Goal: Information Seeking & Learning: Find specific fact

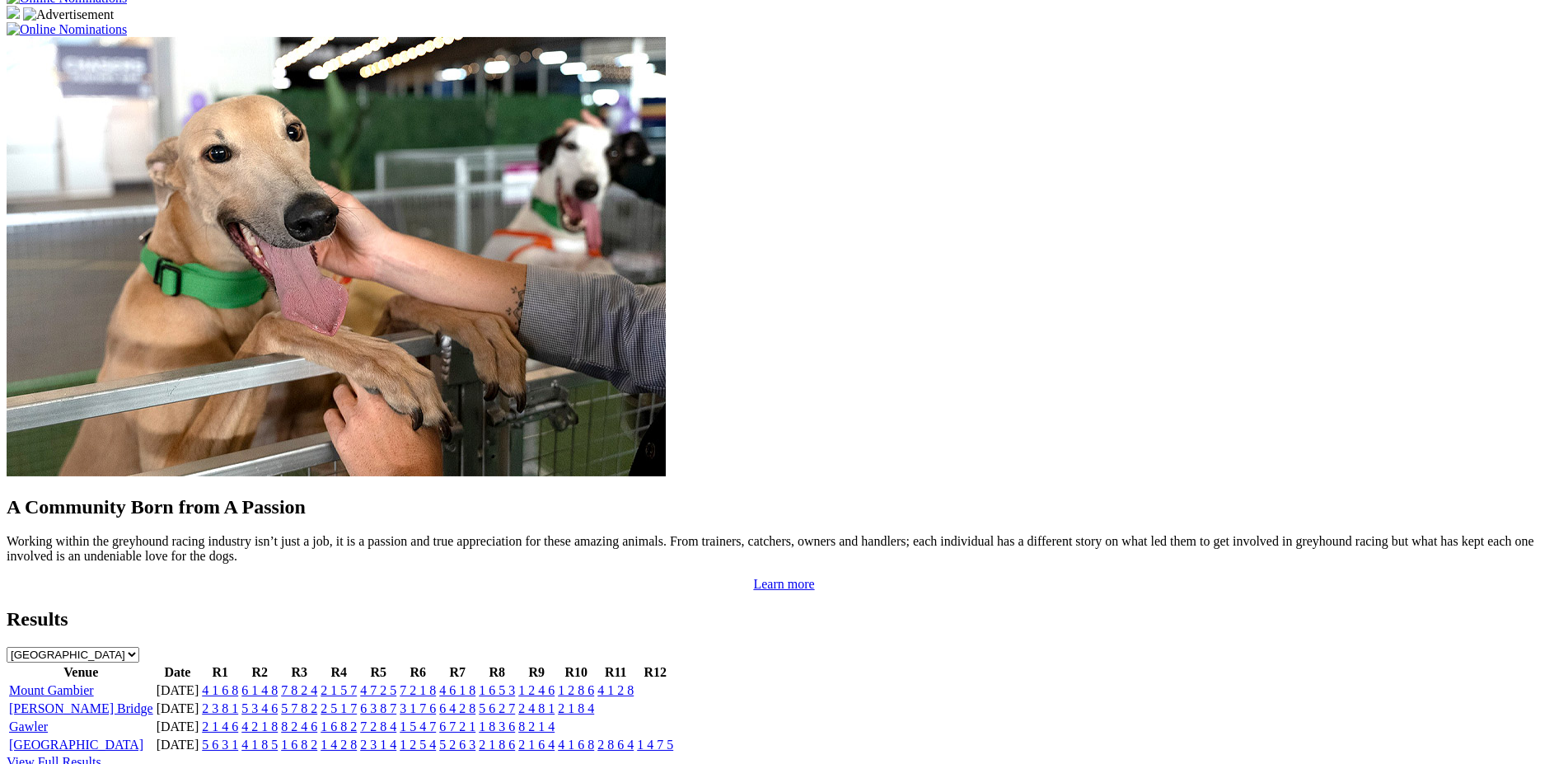
scroll to position [1283, 0]
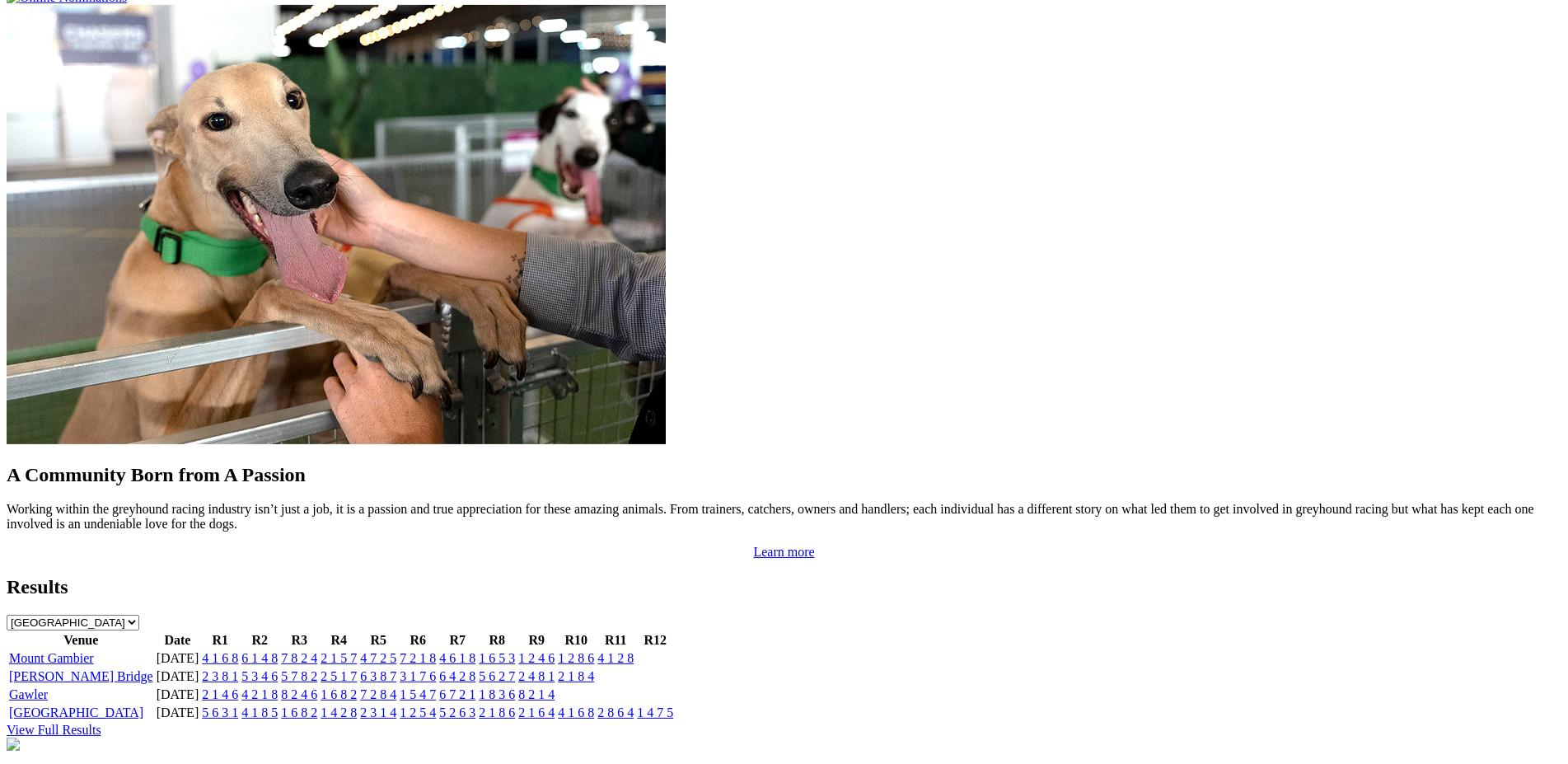
click at [6, 615] on select "South Australia New South Wales Northern Territory Queensland Tasmania Victoria…" at bounding box center [73, 622] width 133 height 16
click at [757, 576] on div "Results South Australia New South Wales Northern Territory Queensland Tasmania …" at bounding box center [784, 603] width 1555 height 55
click at [102, 723] on link "View Full Results" at bounding box center [54, 730] width 95 height 14
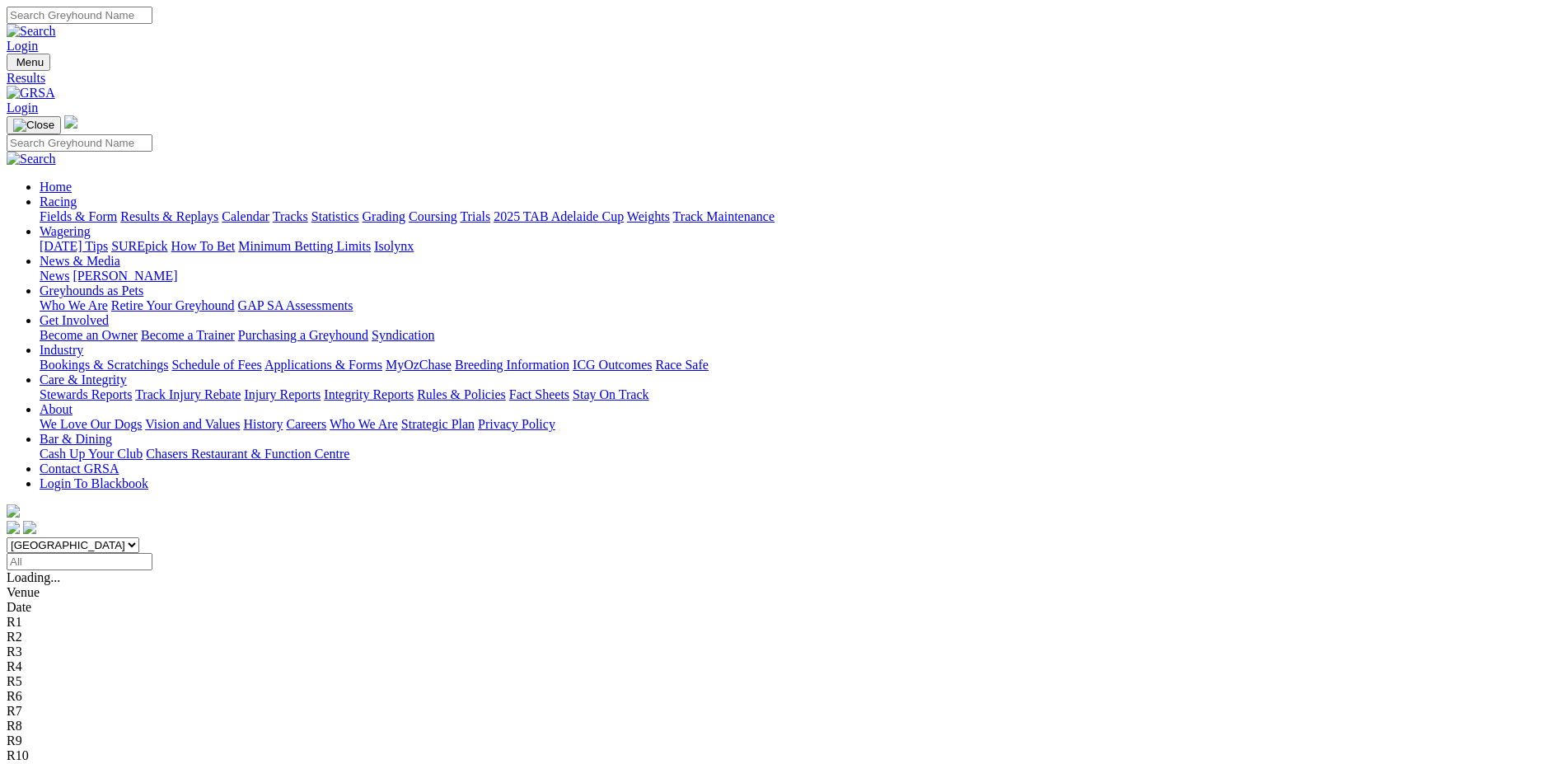
click at [153, 553] on input "Select date" at bounding box center [80, 561] width 146 height 18
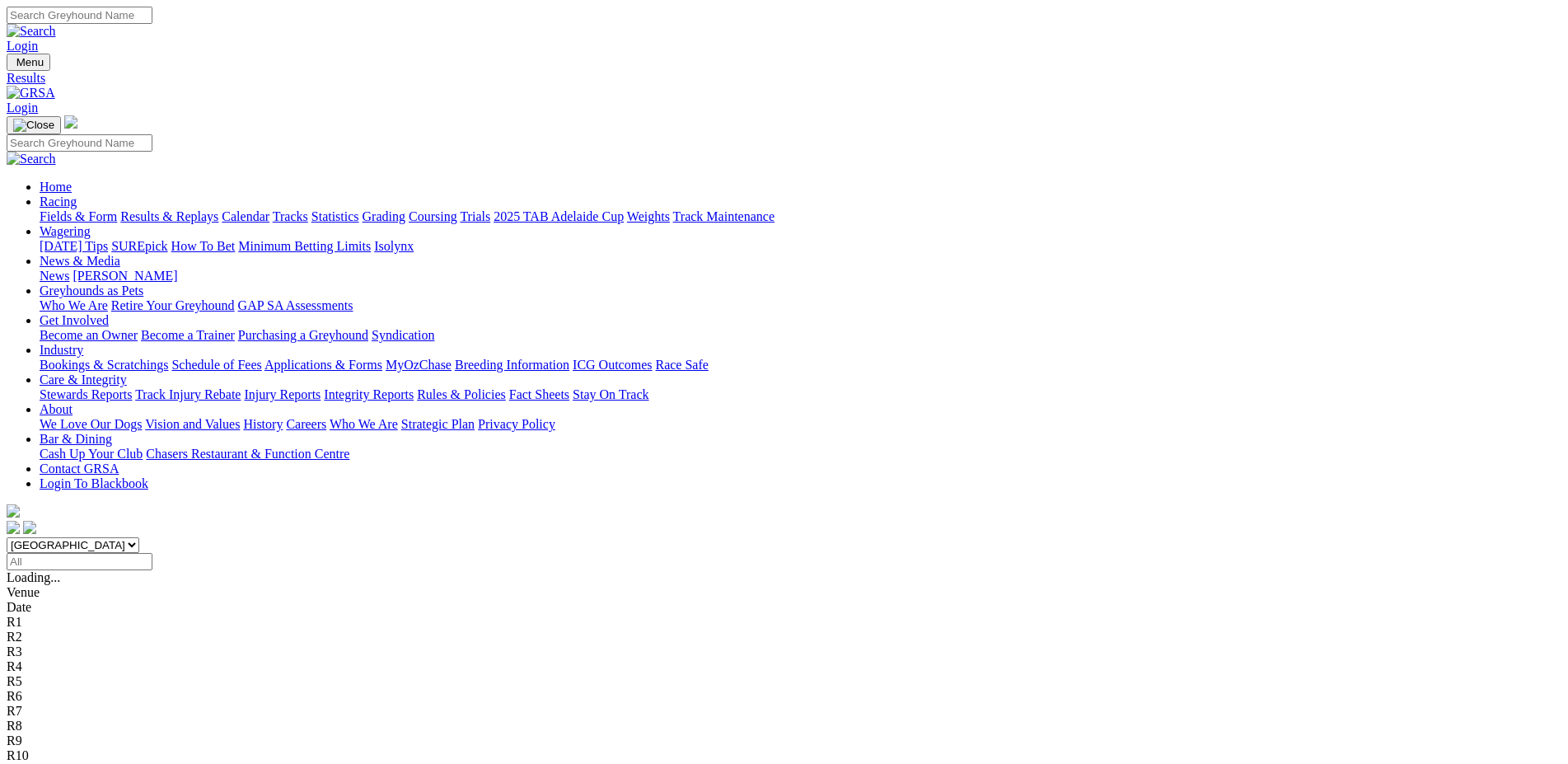
type input "[DATE]"
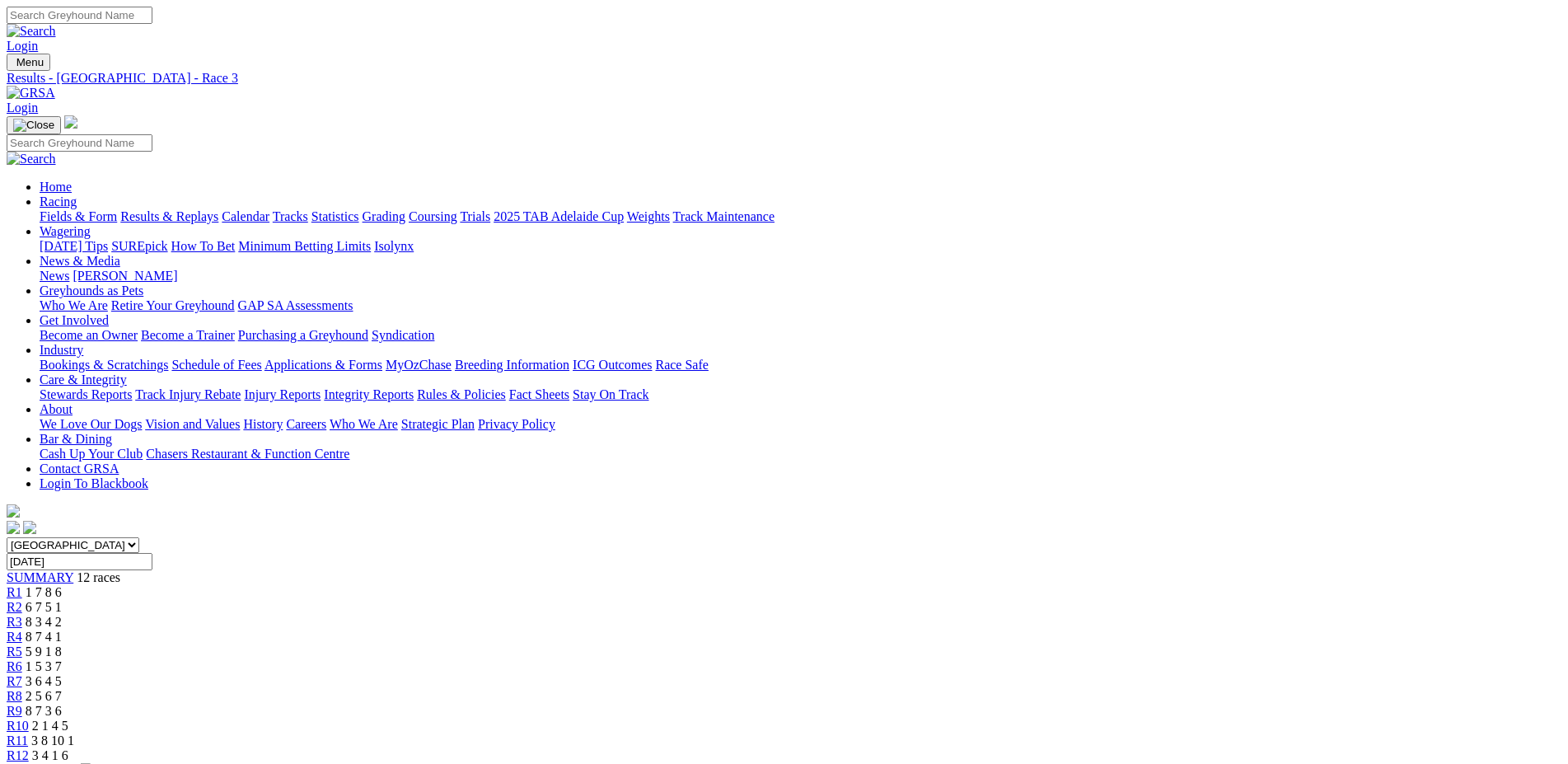
click at [22, 630] on span "R4" at bounding box center [14, 636] width 16 height 14
click at [22, 645] on link "R5" at bounding box center [14, 651] width 16 height 14
click at [153, 553] on input "Sunday, 6 Apr 2025" at bounding box center [80, 561] width 146 height 18
type input "[DATE]"
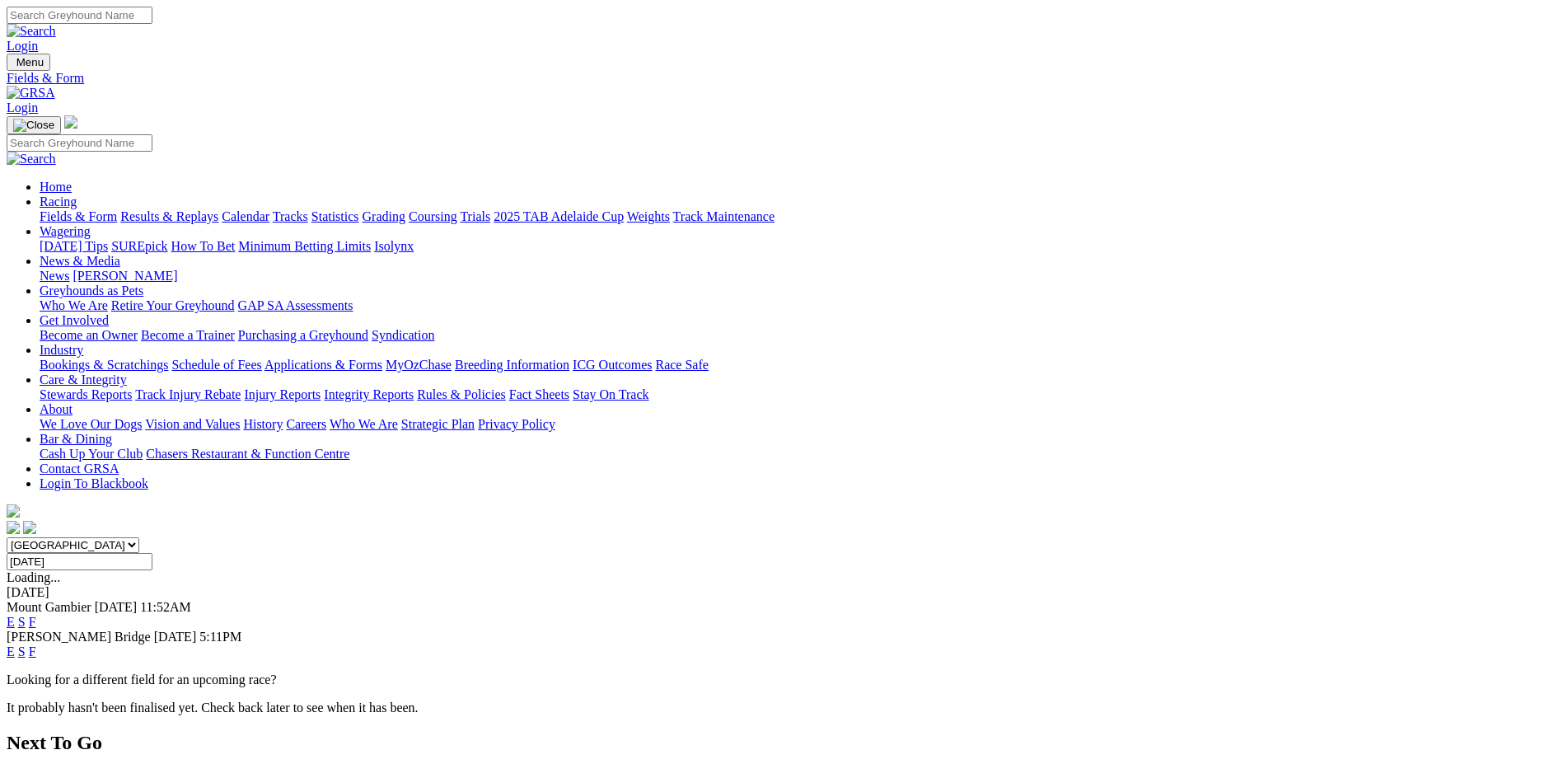
click at [15, 615] on link "E" at bounding box center [10, 622] width 8 height 14
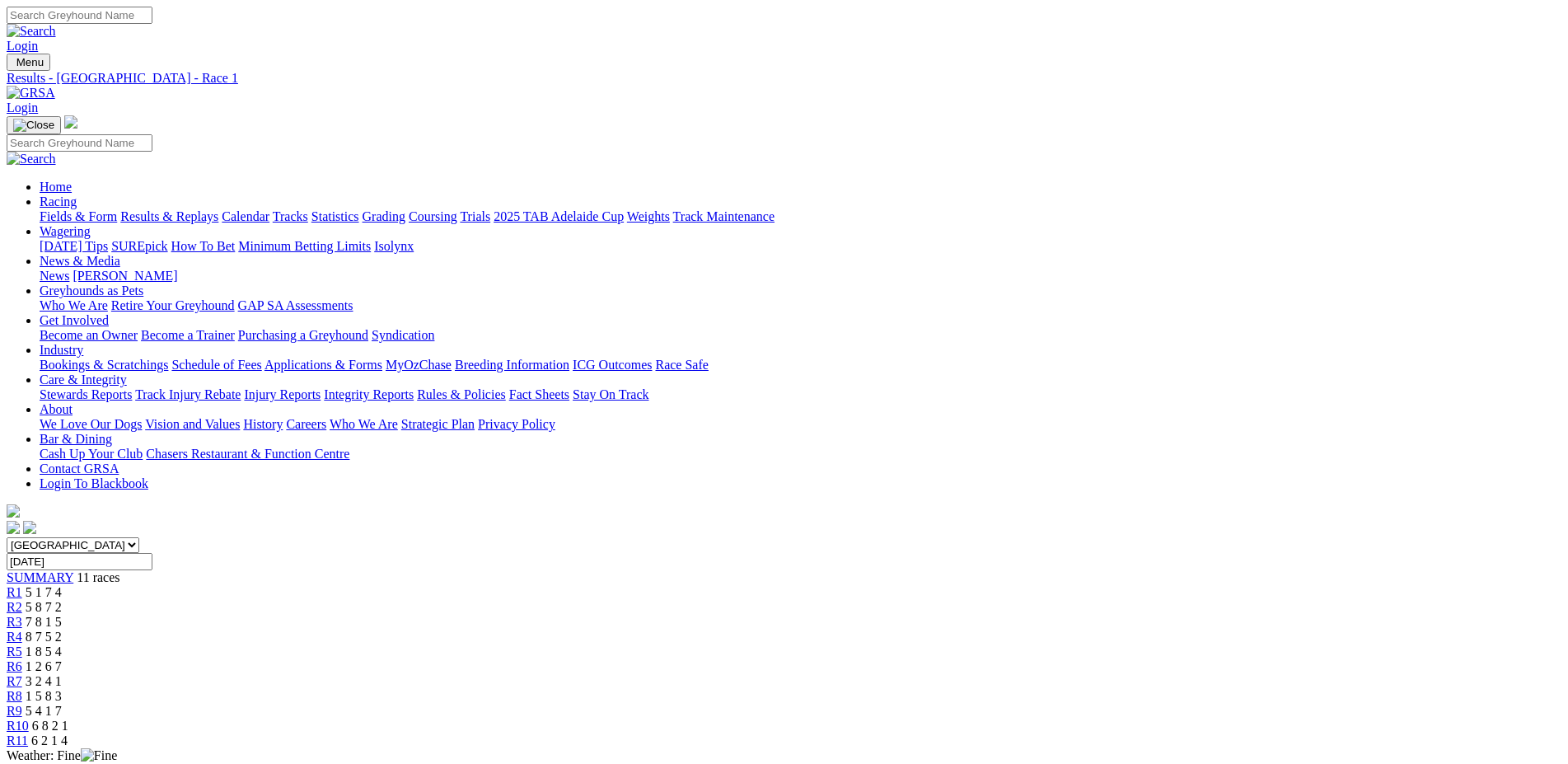
click at [22, 600] on link "R2" at bounding box center [14, 607] width 16 height 14
click at [22, 615] on link "R3" at bounding box center [14, 622] width 16 height 14
click at [22, 689] on link "R8" at bounding box center [14, 696] width 16 height 14
click at [153, 553] on input "Sunday, 13 Apr 2025" at bounding box center [80, 561] width 146 height 18
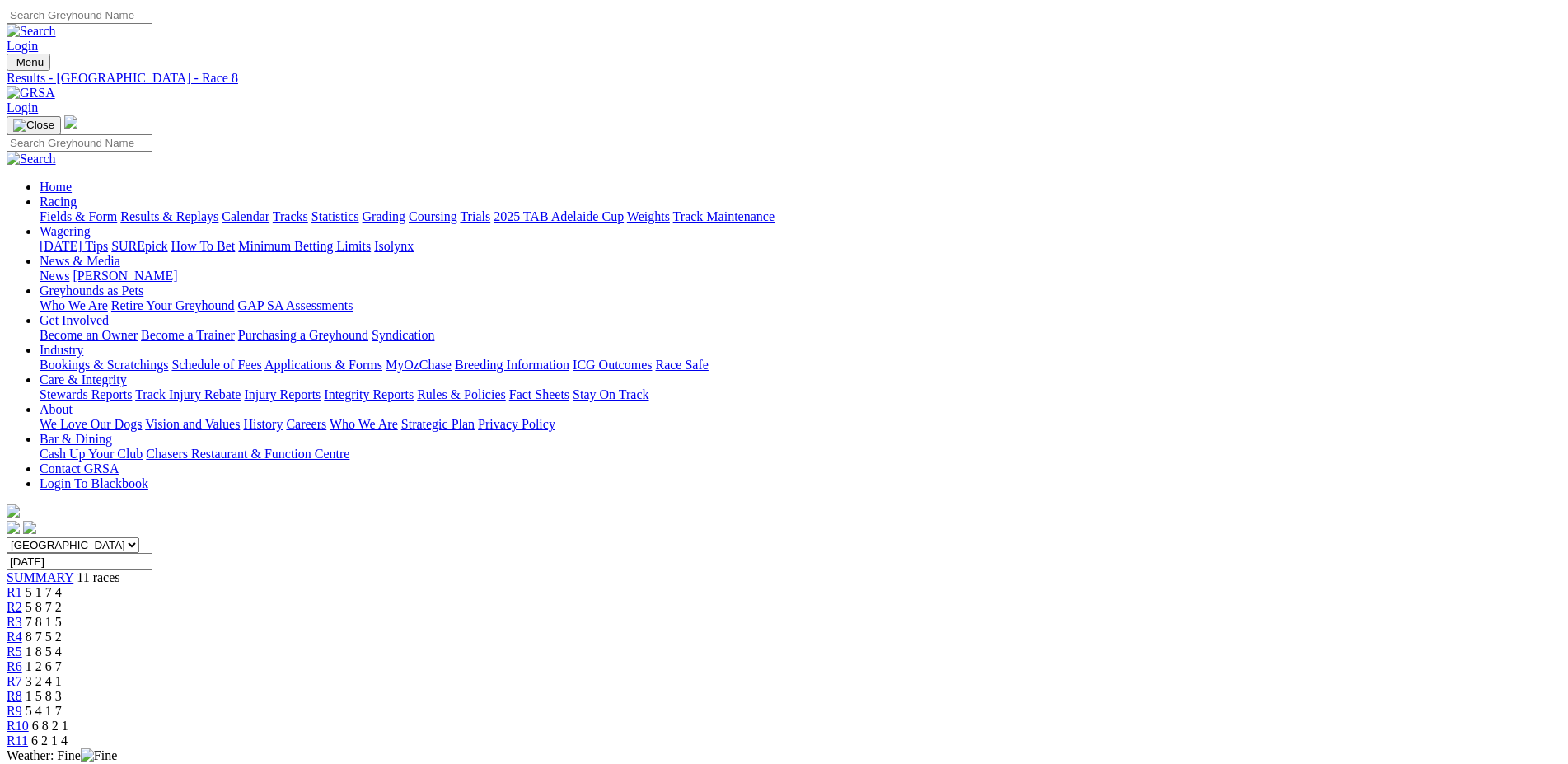
type input "Sunday, 6 Apr 2025"
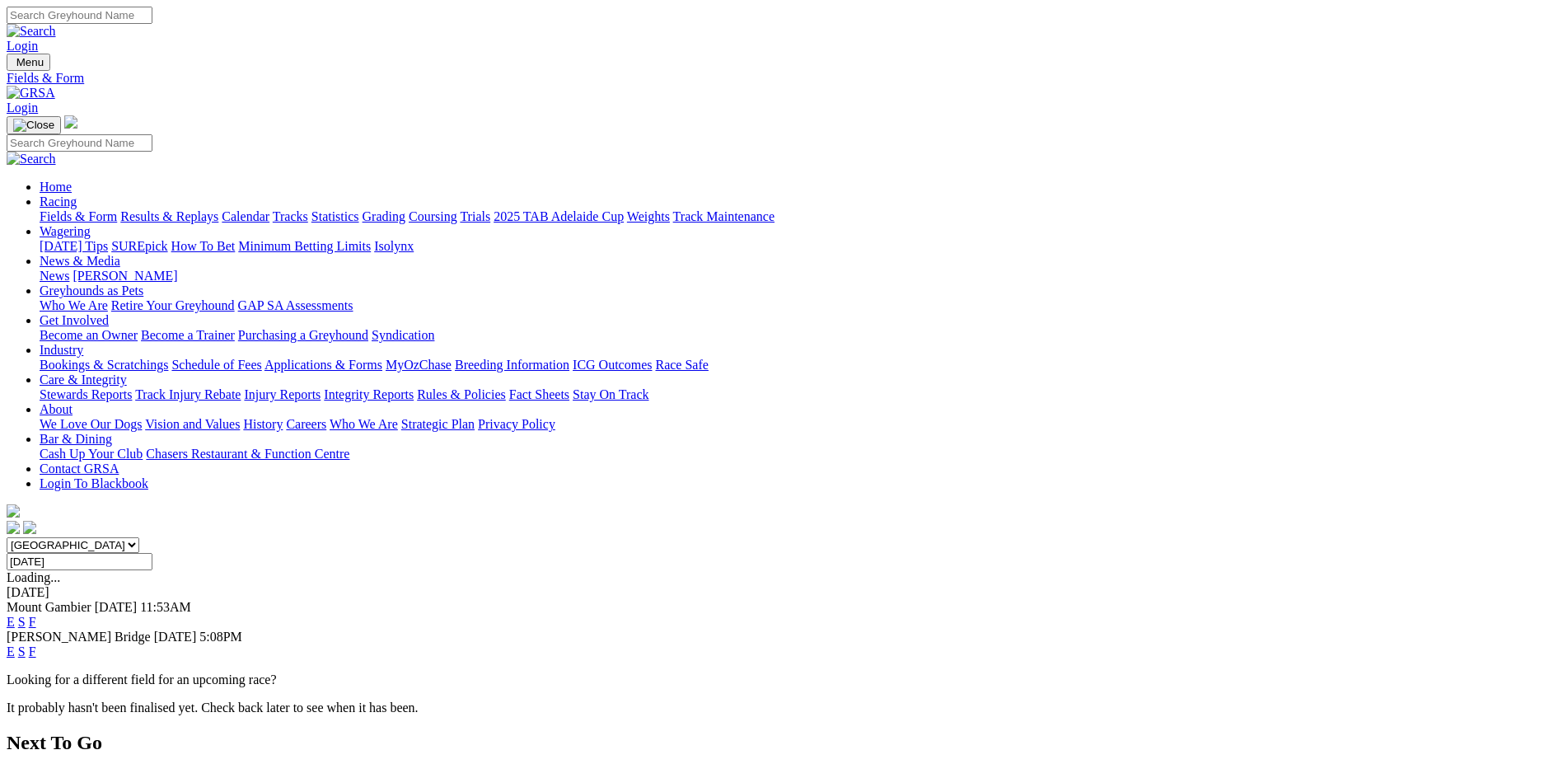
click at [15, 615] on link "E" at bounding box center [10, 622] width 8 height 14
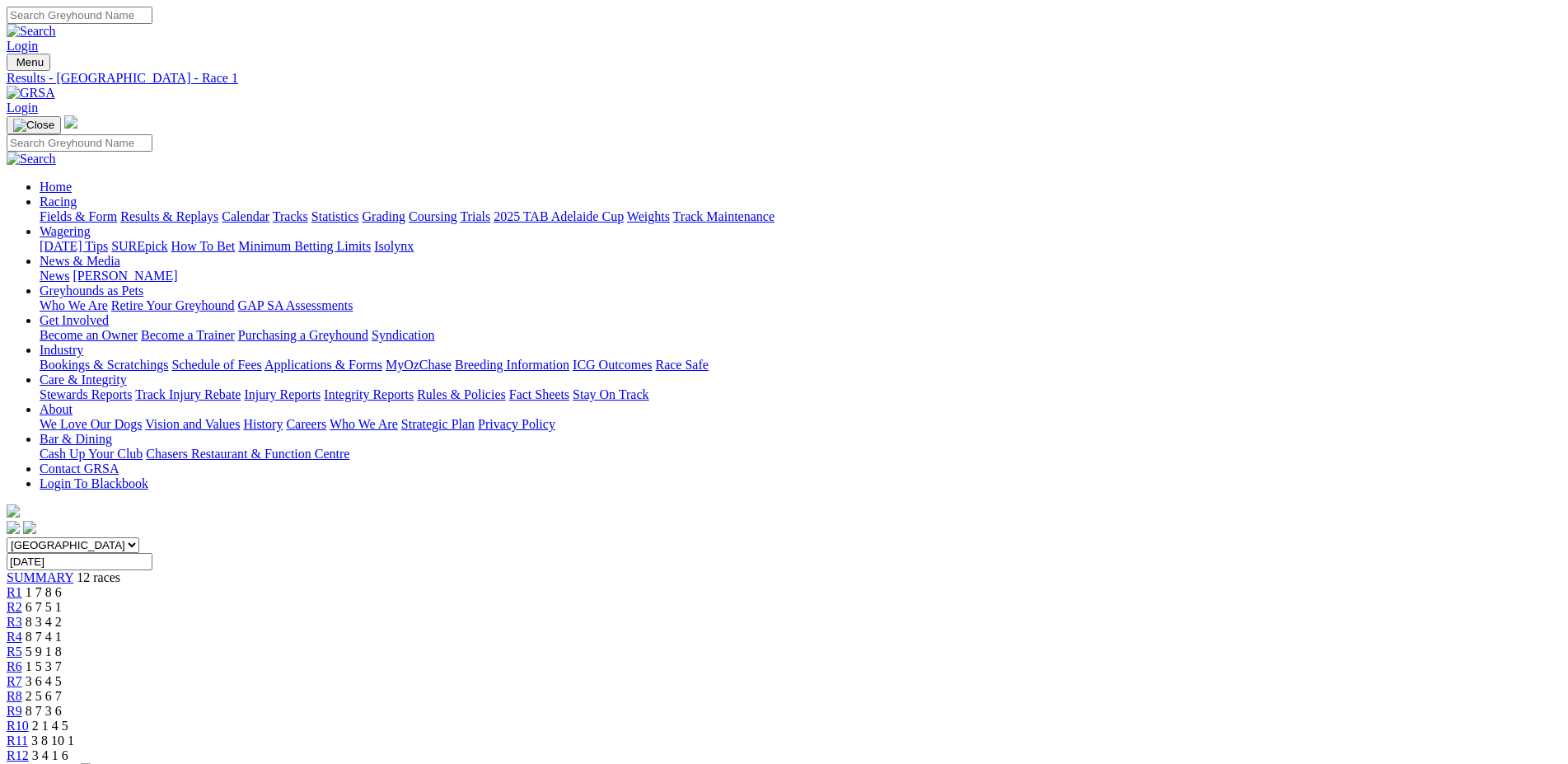
click at [22, 689] on span "R8" at bounding box center [14, 696] width 16 height 14
click at [22, 585] on span "R1" at bounding box center [14, 592] width 16 height 14
click at [22, 600] on span "R2" at bounding box center [14, 607] width 16 height 14
click at [22, 615] on link "R3" at bounding box center [14, 622] width 16 height 14
click at [641, 630] on div "R4 8 7 4 1" at bounding box center [784, 637] width 1555 height 15
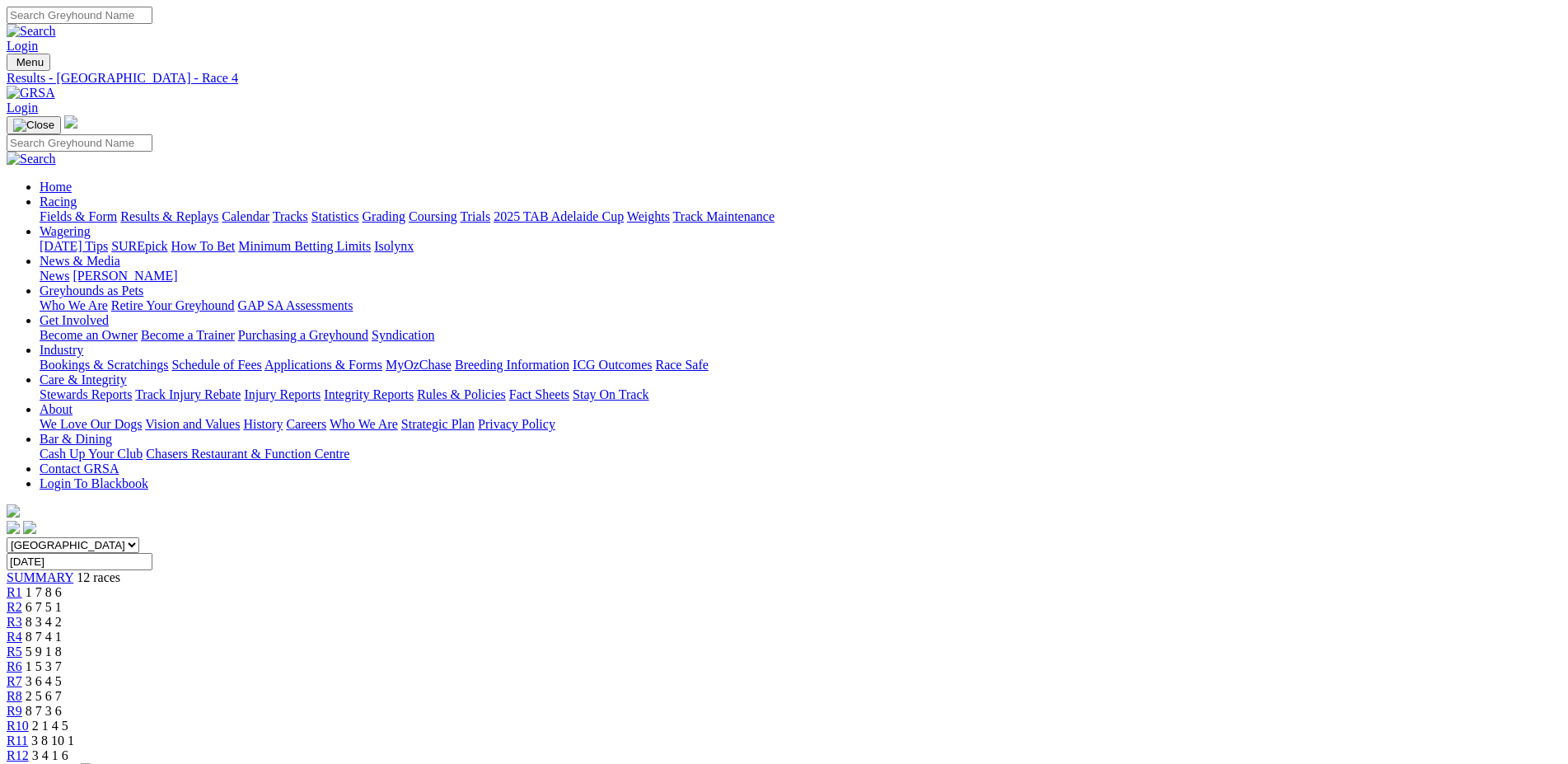
click at [725, 645] on div "R5 5 9 1 8" at bounding box center [784, 652] width 1555 height 15
click at [800, 659] on div "R6 1 5 3 7" at bounding box center [784, 667] width 1555 height 15
click at [877, 674] on div "R7 3 6 4 5" at bounding box center [784, 682] width 1555 height 15
click at [953, 689] on div "R8 2 5 6 7" at bounding box center [784, 696] width 1555 height 15
click at [22, 704] on span "R9" at bounding box center [14, 710] width 16 height 14
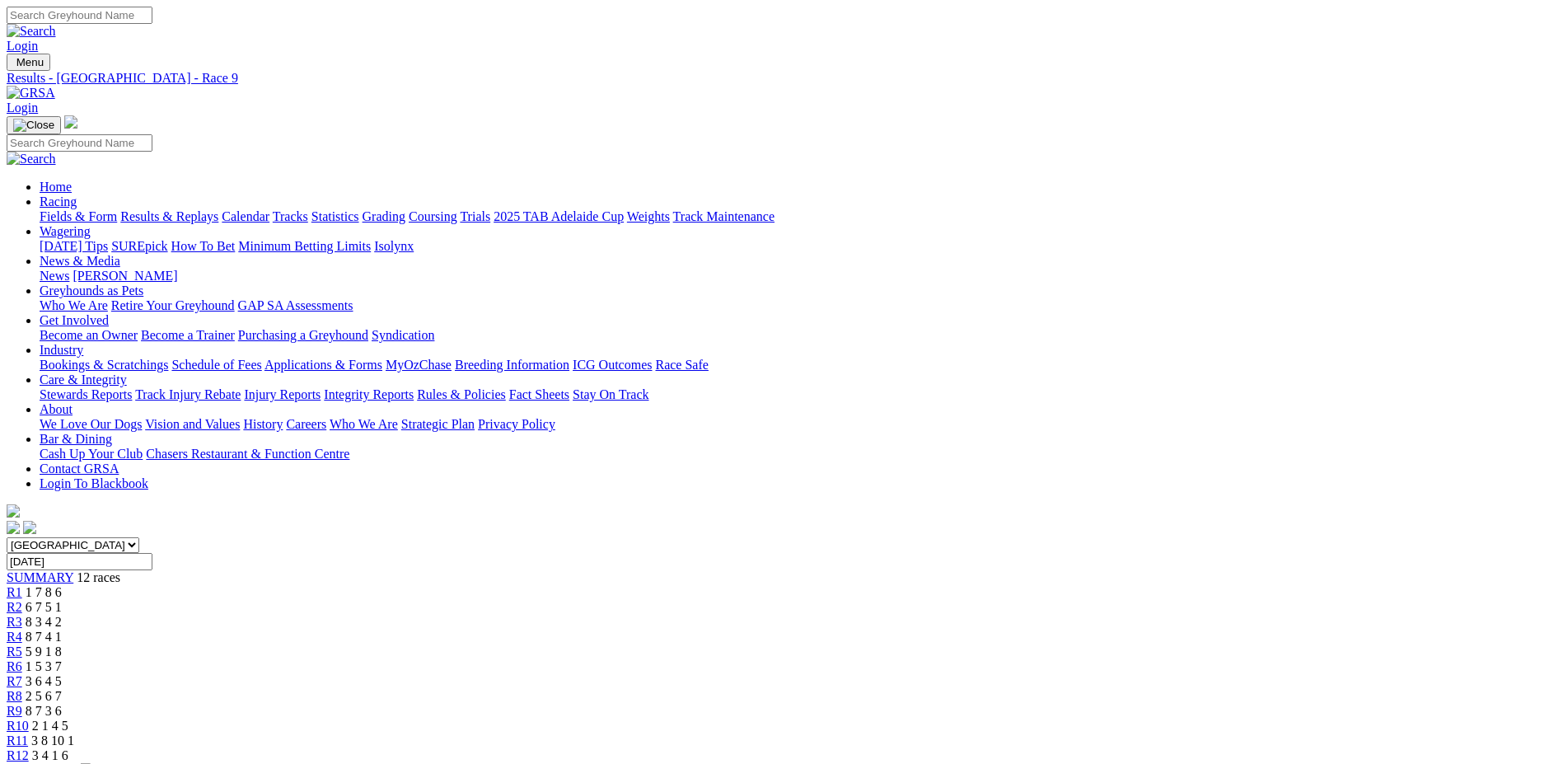
click at [29, 719] on span "R10" at bounding box center [18, 725] width 22 height 14
click at [1190, 733] on div "R11 3 8 10 1" at bounding box center [784, 741] width 1555 height 15
click at [1269, 748] on div "R12 3 4 1 6" at bounding box center [784, 756] width 1555 height 15
click at [153, 553] on input "Sunday, 6 Apr 2025" at bounding box center [80, 561] width 146 height 18
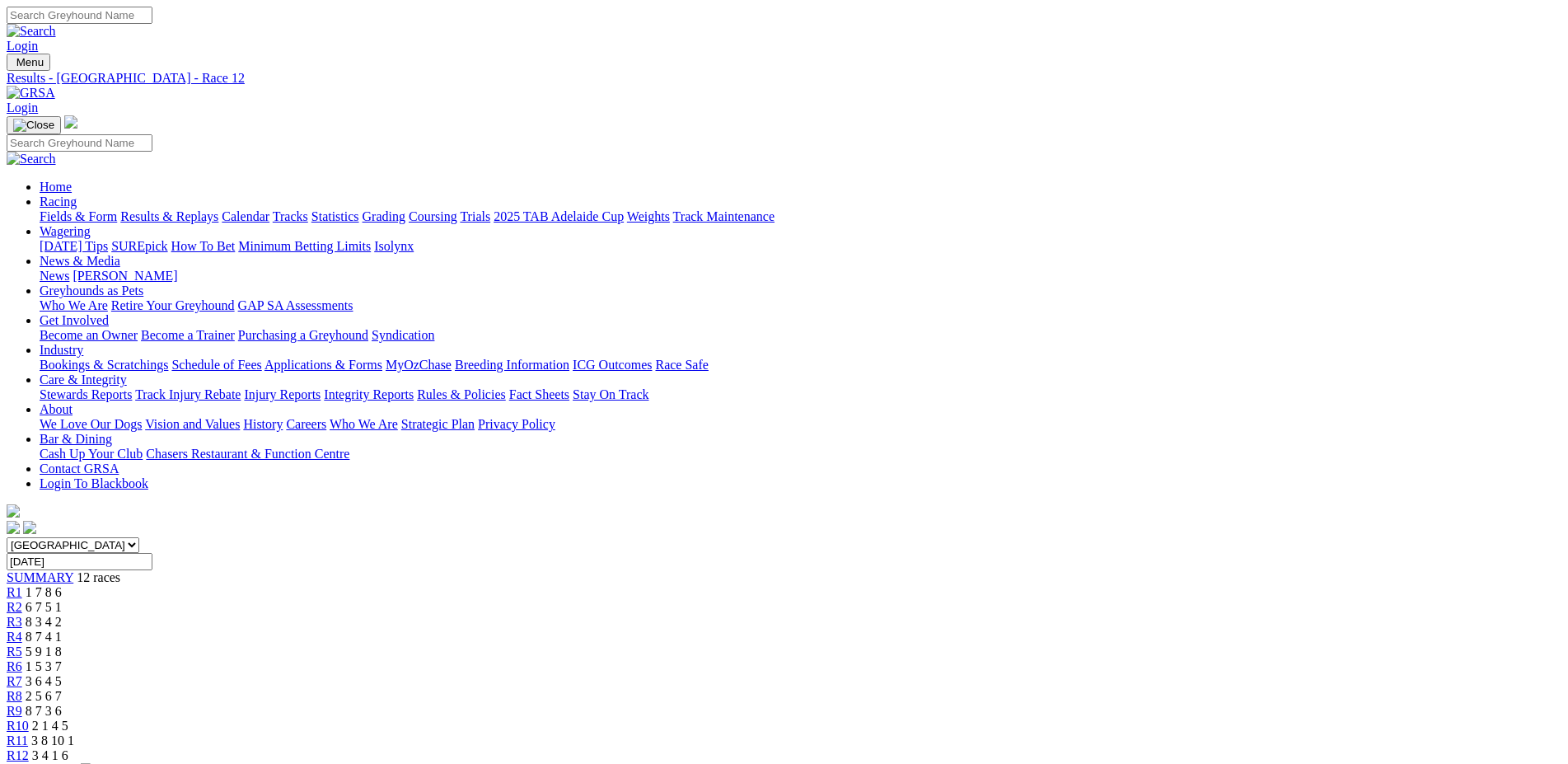
type input "[DATE]"
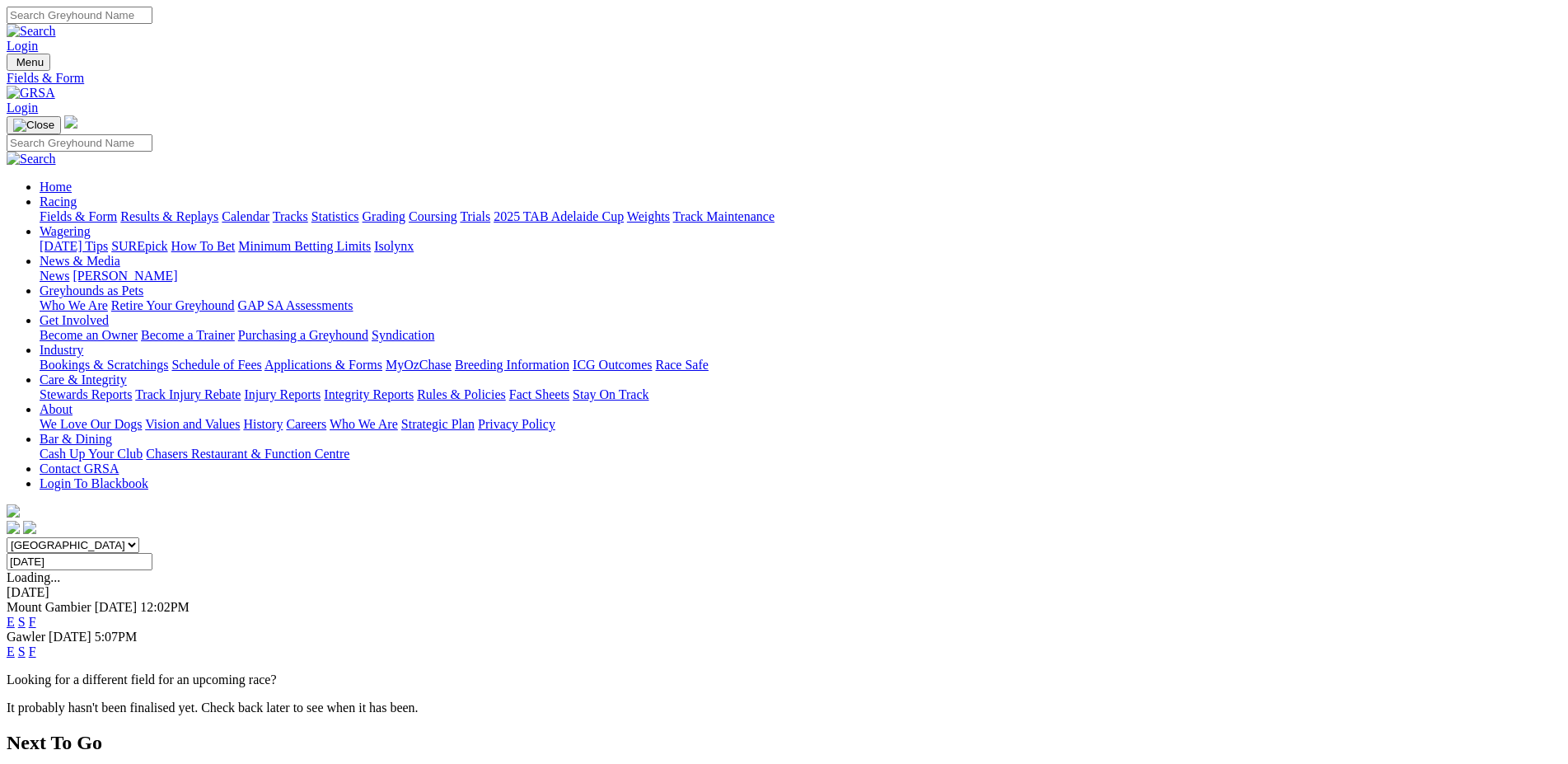
click at [15, 615] on link "E" at bounding box center [10, 622] width 8 height 14
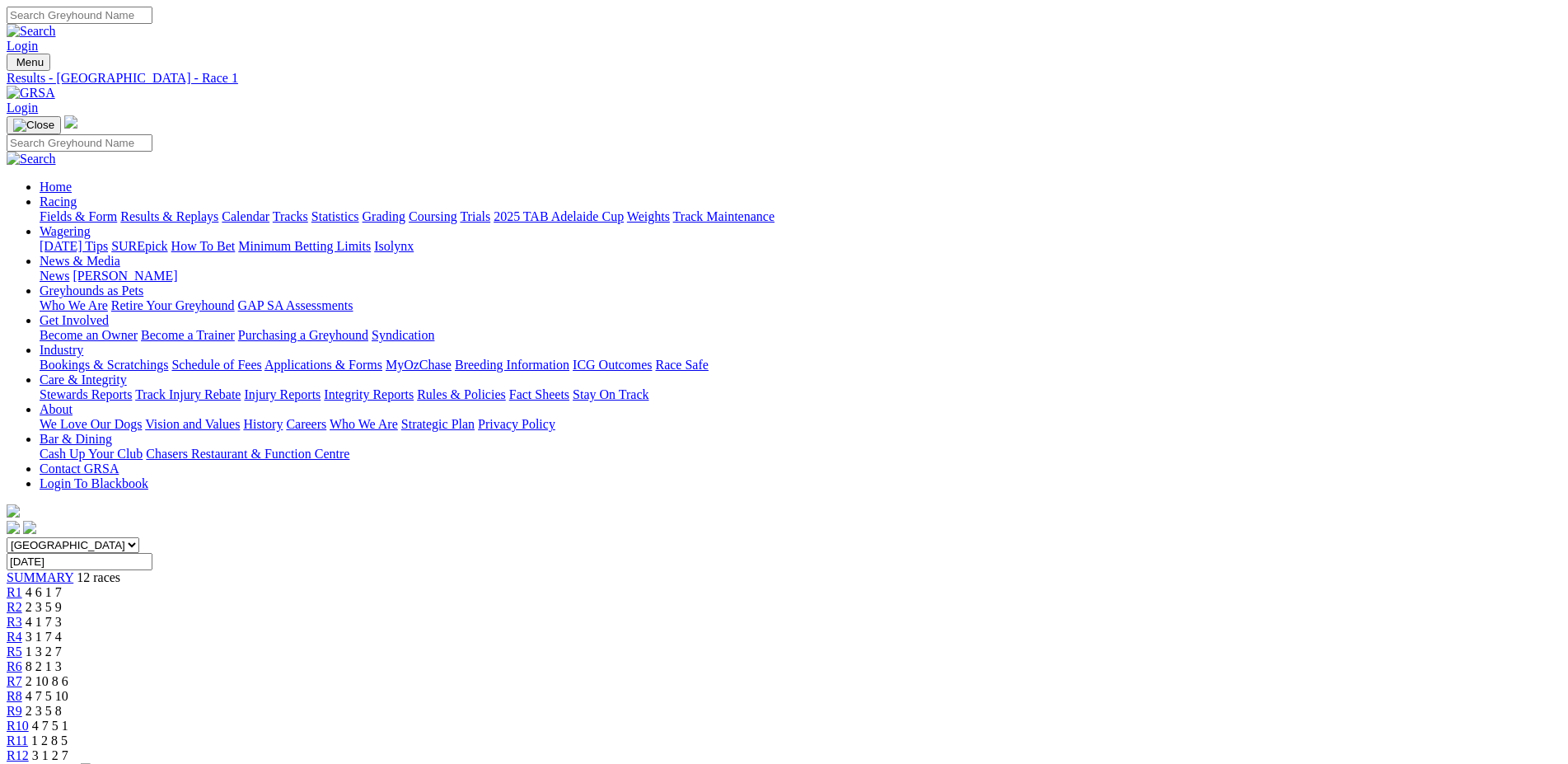
click at [22, 600] on span "R2" at bounding box center [14, 607] width 16 height 14
click at [22, 615] on span "R3" at bounding box center [14, 622] width 16 height 14
click at [22, 630] on span "R4" at bounding box center [14, 636] width 16 height 14
click at [22, 645] on span "R5" at bounding box center [14, 651] width 16 height 14
click at [22, 659] on span "R6" at bounding box center [14, 666] width 16 height 14
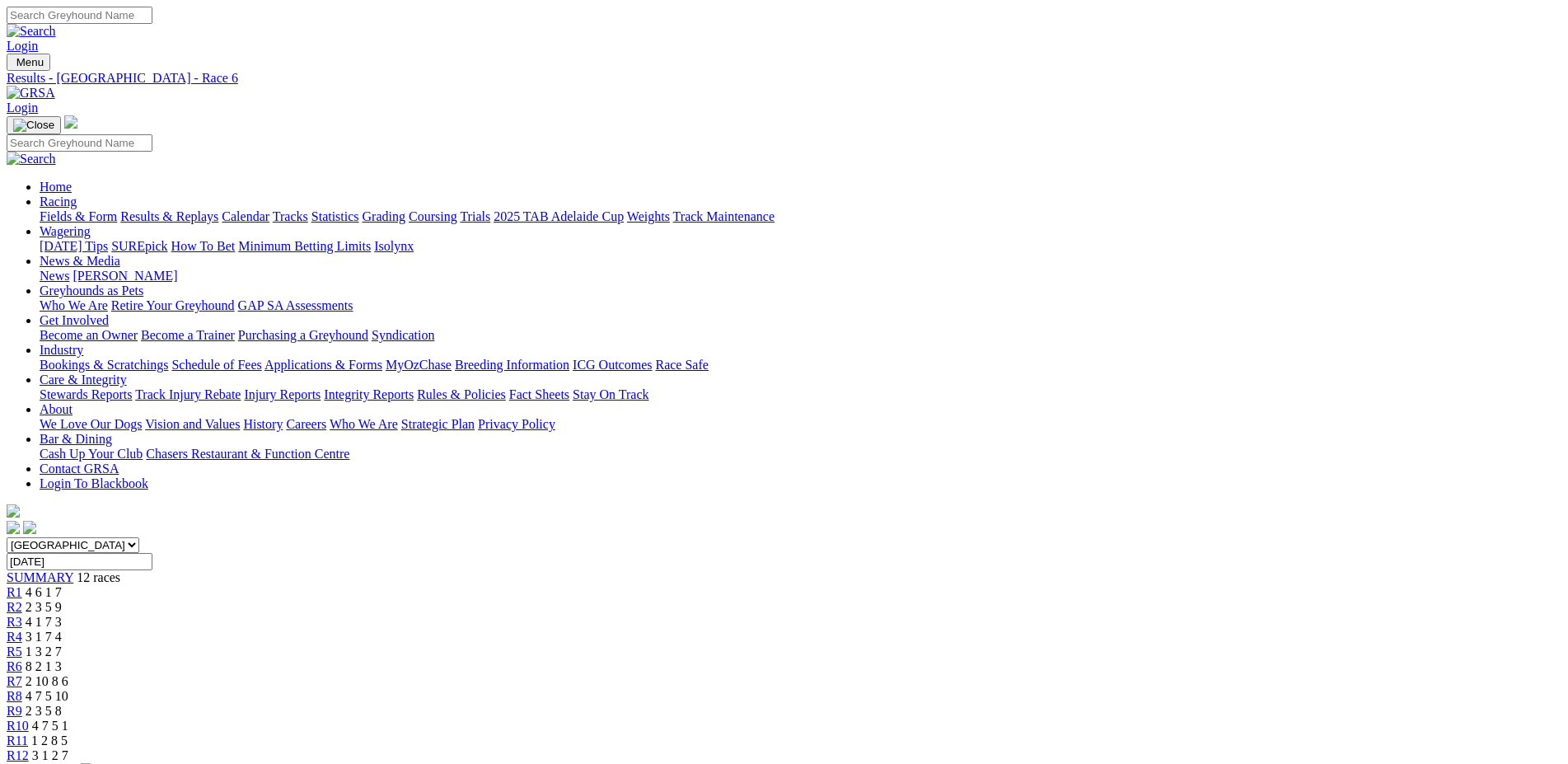
click at [22, 674] on span "R7" at bounding box center [14, 681] width 16 height 14
click at [22, 689] on span "R8" at bounding box center [14, 696] width 16 height 14
click at [22, 704] on span "R9" at bounding box center [14, 710] width 16 height 14
click at [29, 719] on link "R10" at bounding box center [18, 725] width 22 height 14
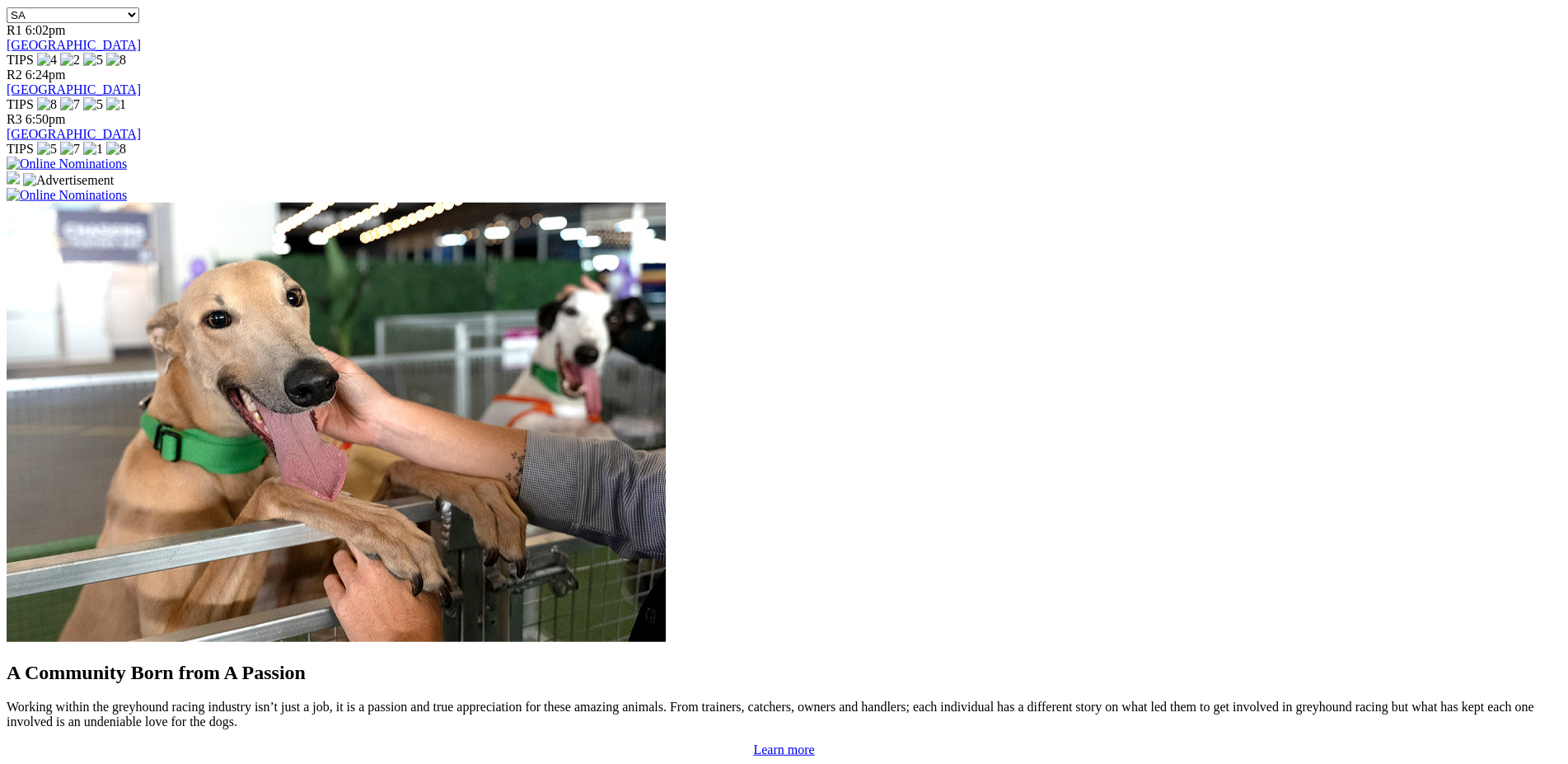
scroll to position [1099, 0]
